Goal: Check status: Check status

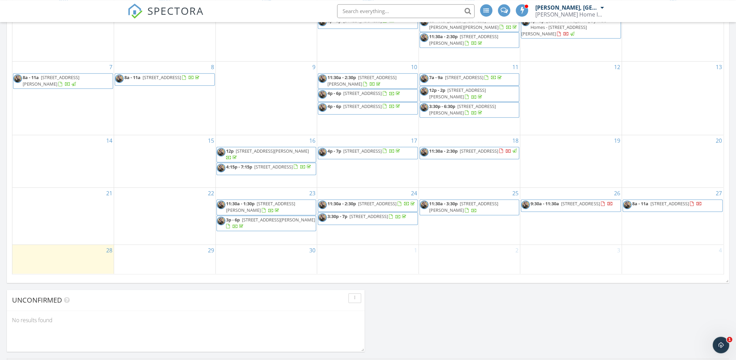
scroll to position [369, 0]
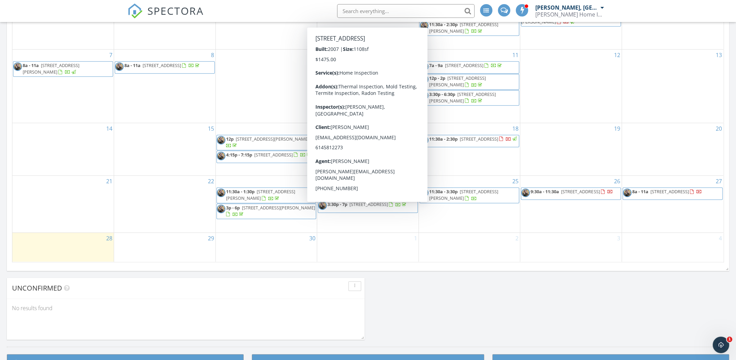
click at [388, 207] on span "22161 E Tern Ct, Fort Mill 29707" at bounding box center [369, 204] width 39 height 6
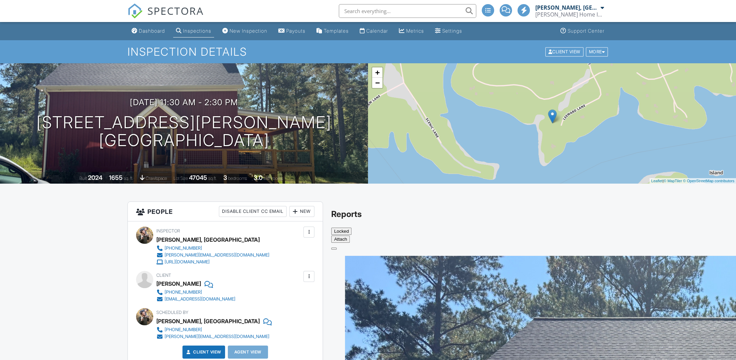
drag, startPoint x: 114, startPoint y: 224, endPoint x: 99, endPoint y: 135, distance: 90.3
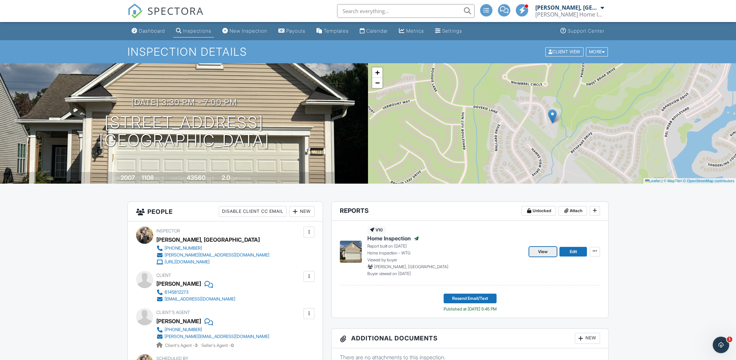
click at [546, 253] on span "View" at bounding box center [543, 251] width 10 height 7
